Goal: Find specific page/section: Find specific page/section

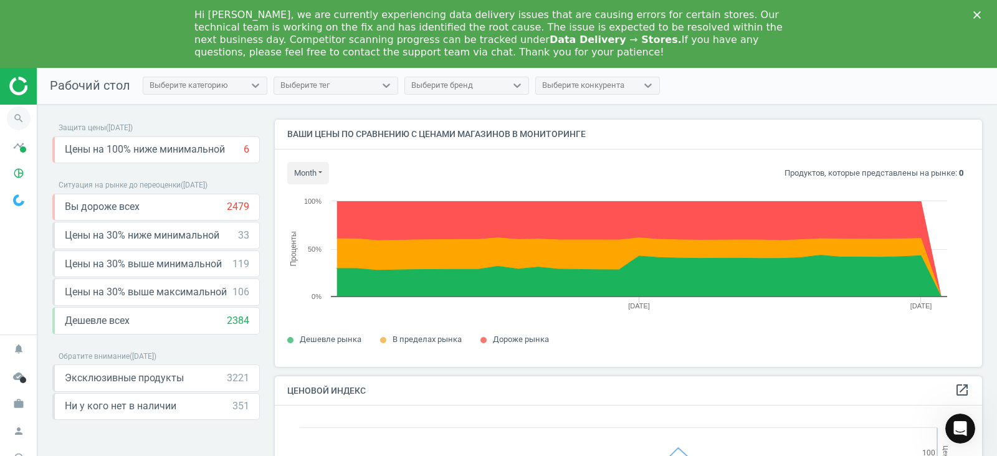
click at [12, 118] on icon "search" at bounding box center [19, 119] width 24 height 24
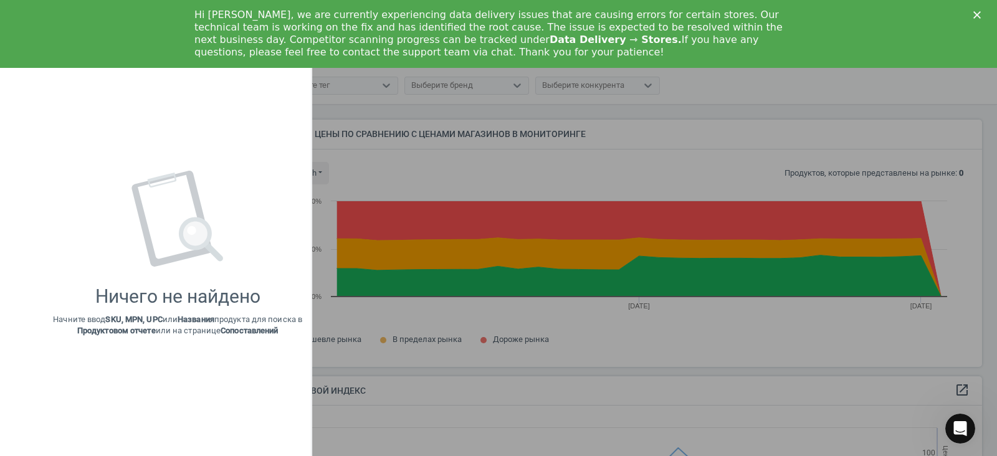
click at [376, 129] on div at bounding box center [498, 228] width 997 height 456
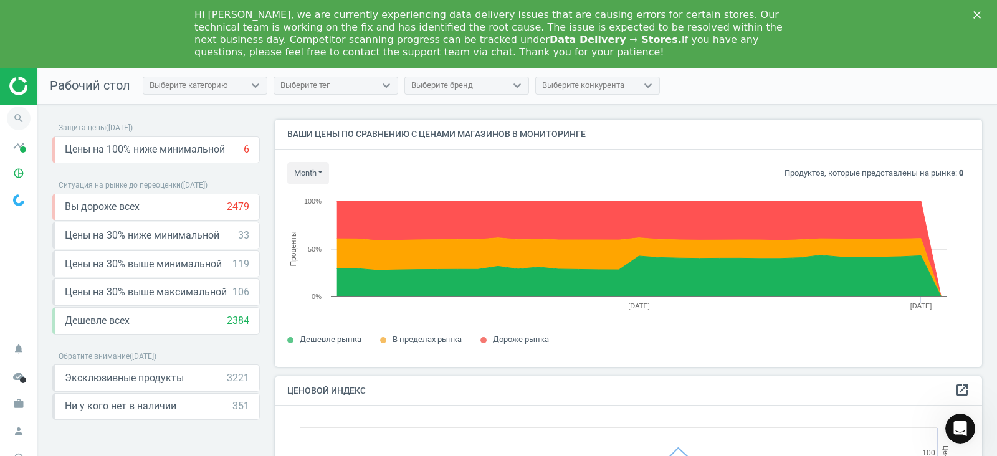
click at [19, 122] on icon "search" at bounding box center [19, 119] width 24 height 24
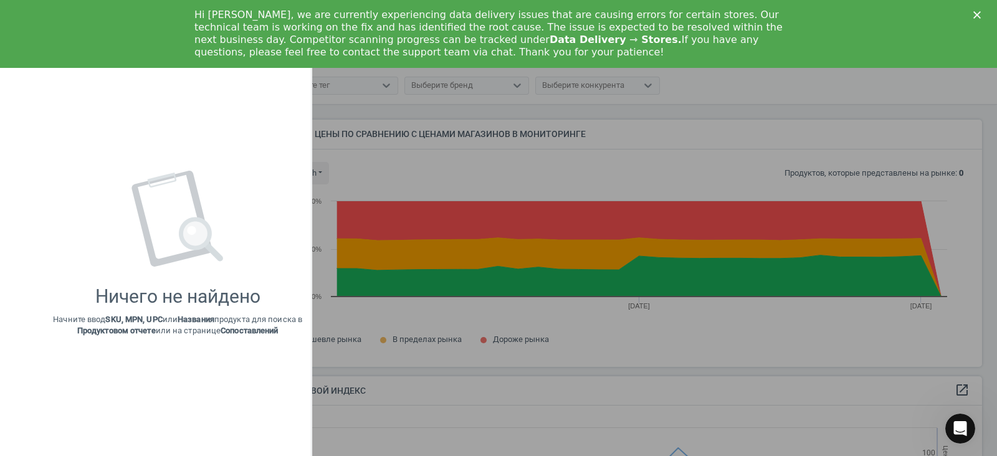
click at [494, 176] on div at bounding box center [498, 228] width 997 height 456
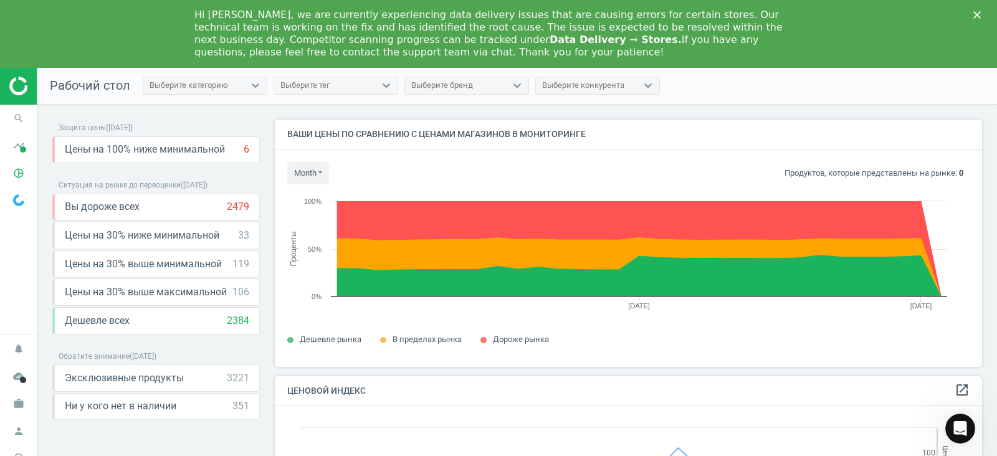
click at [981, 16] on div "Close" at bounding box center [980, 14] width 12 height 7
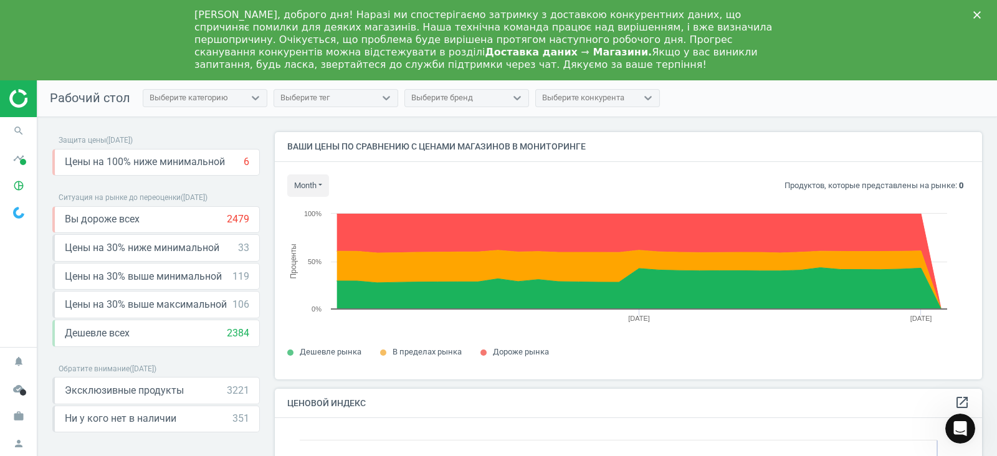
click at [17, 101] on img at bounding box center [53, 98] width 89 height 19
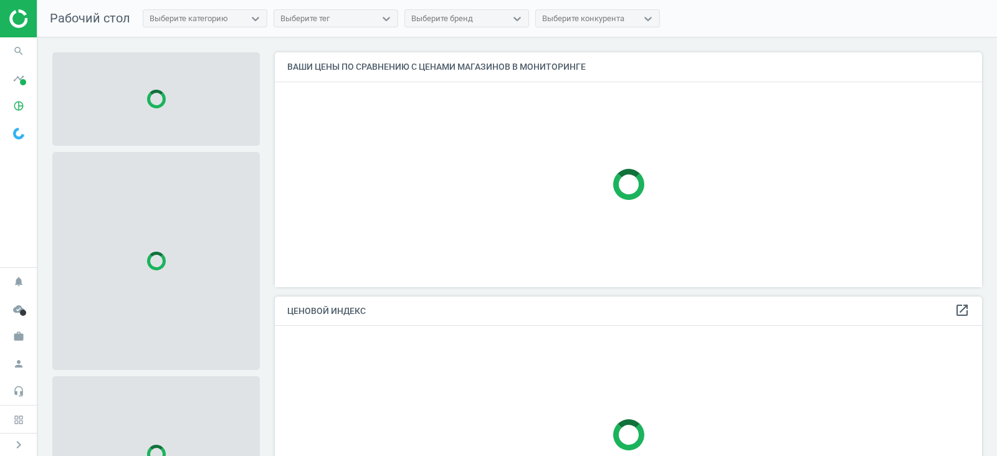
scroll to position [258, 720]
click at [14, 46] on icon "search" at bounding box center [19, 51] width 24 height 24
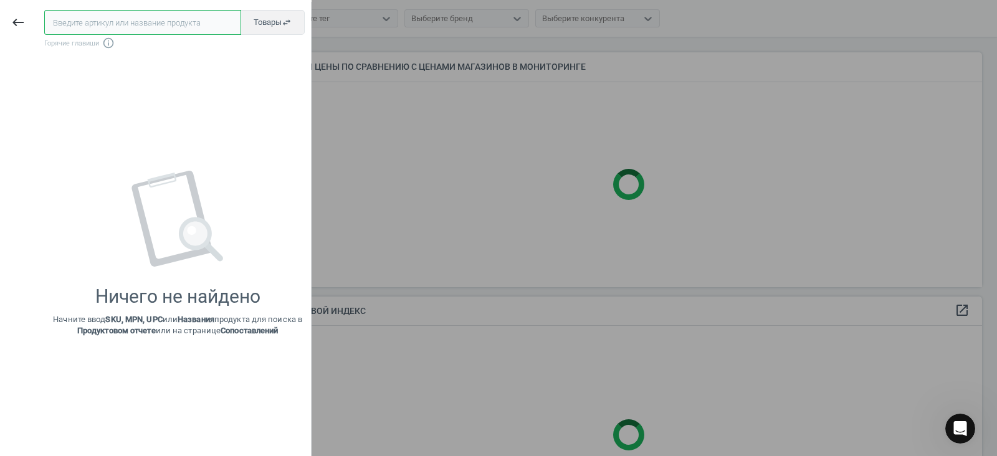
scroll to position [0, 0]
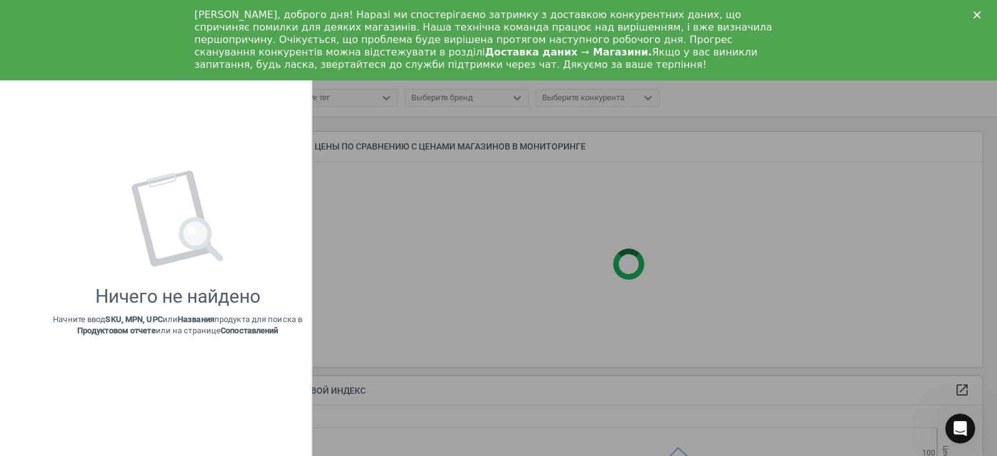
click at [975, 14] on icon "Close" at bounding box center [977, 14] width 7 height 7
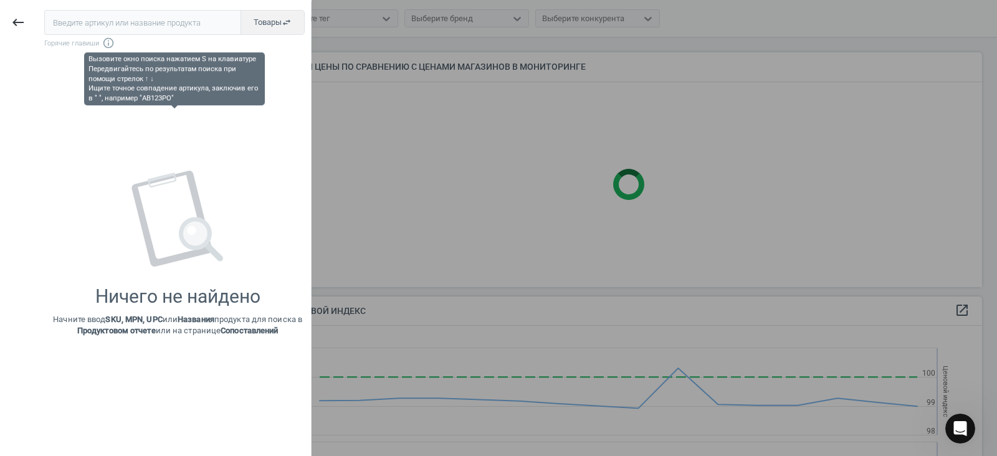
scroll to position [271, 720]
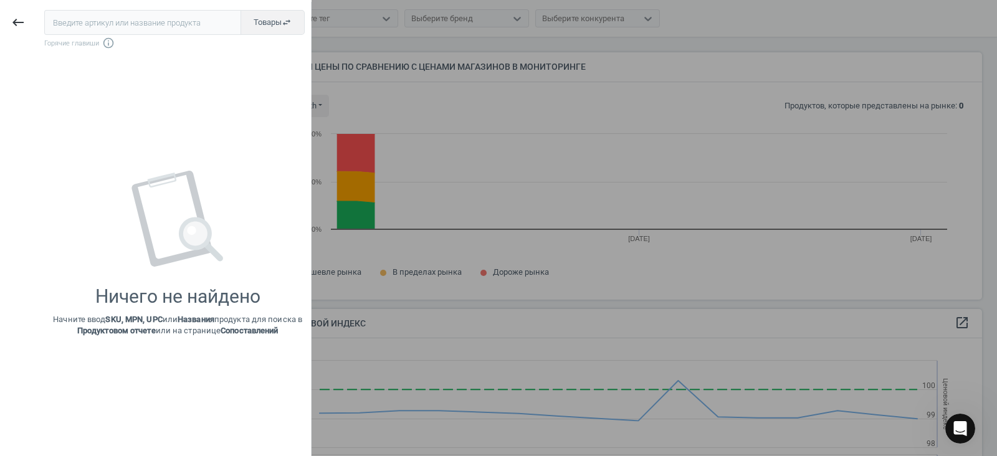
click at [131, 6] on div "Товары swap_horiz Горячие главиши info_outline Ничего не найдено Начните ввод S…" at bounding box center [173, 230] width 275 height 456
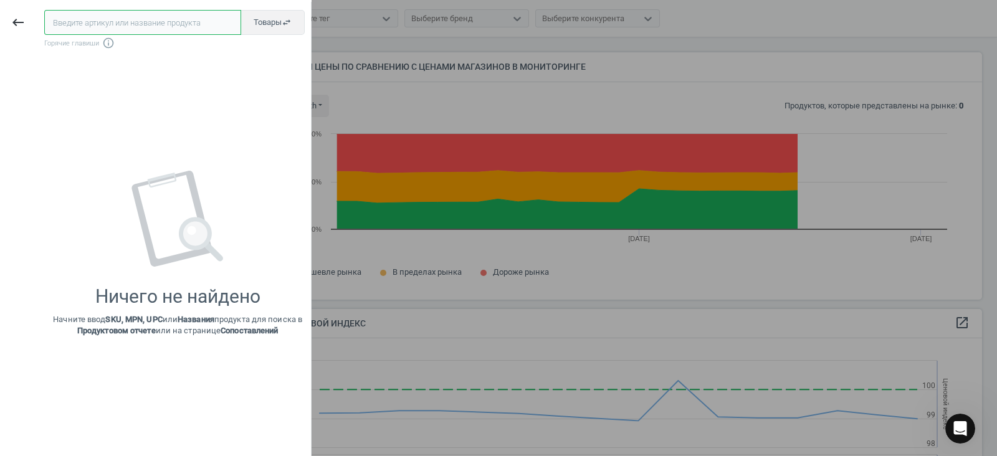
click at [131, 25] on input "text" at bounding box center [142, 22] width 197 height 25
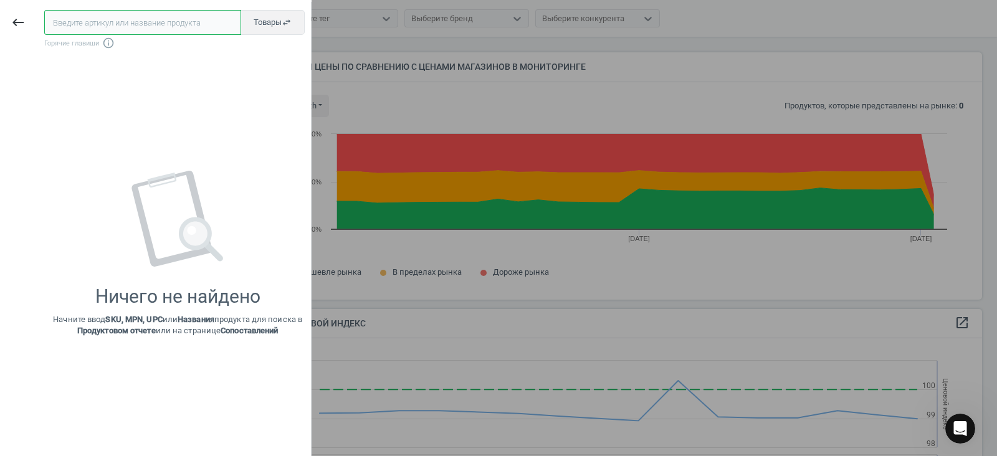
paste input "297585"
type input "297585"
click at [265, 23] on span "Товары swap_horiz" at bounding box center [273, 22] width 38 height 11
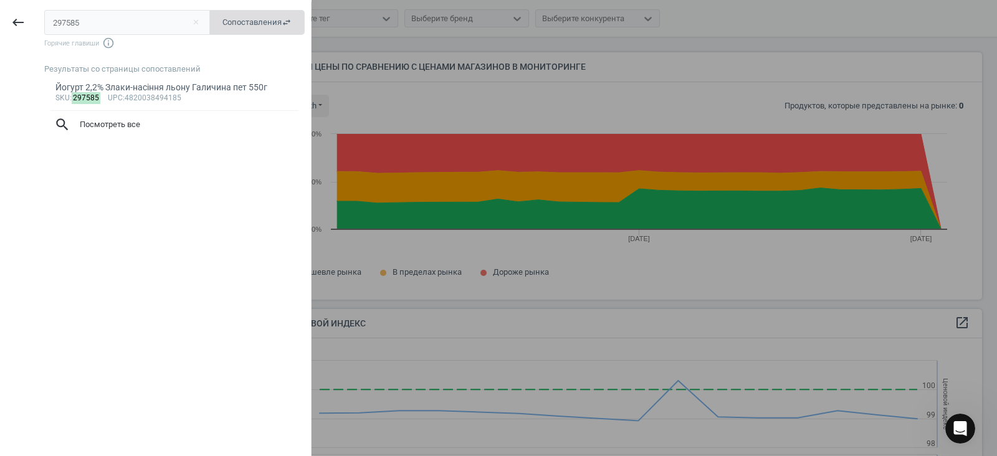
click at [241, 25] on span "Сопоставления swap_horiz" at bounding box center [257, 22] width 69 height 11
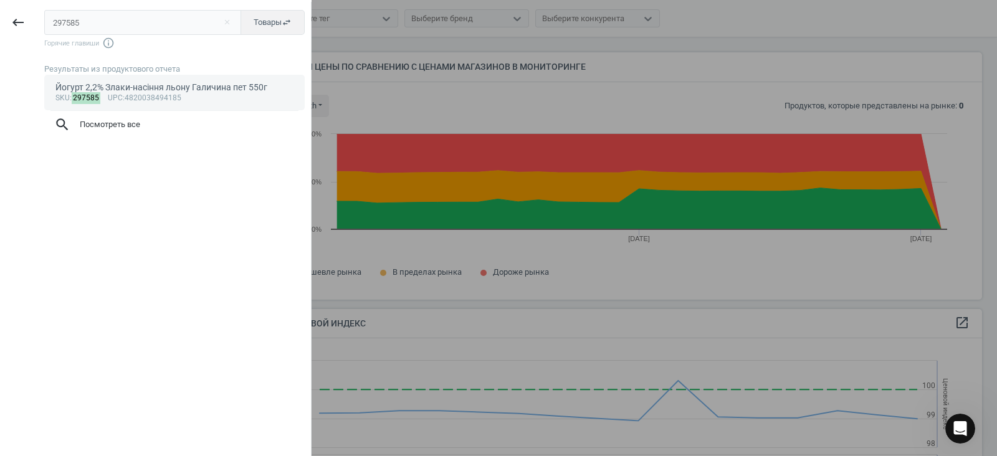
click at [97, 86] on div "Йогурт 2,2% Злаки-насіння льону Галичина пет 550г" at bounding box center [174, 88] width 239 height 12
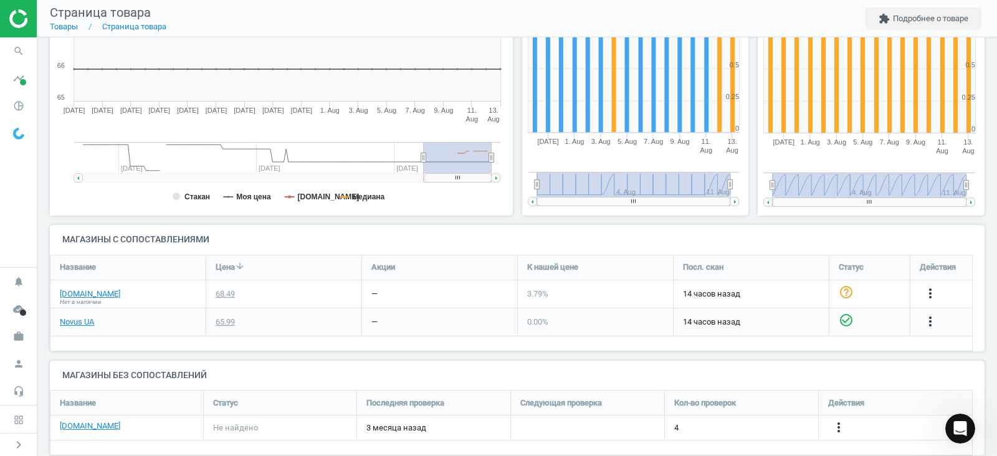
scroll to position [255, 0]
